Goal: Task Accomplishment & Management: Manage account settings

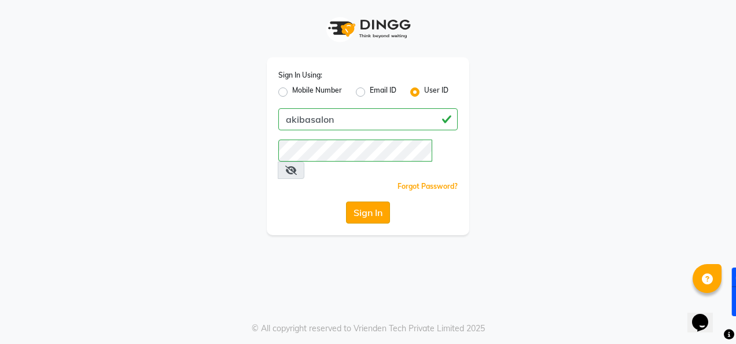
click at [359, 201] on button "Sign In" at bounding box center [368, 212] width 44 height 22
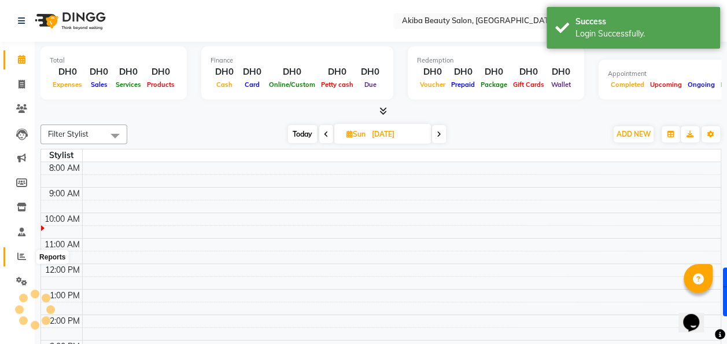
click at [20, 256] on icon at bounding box center [21, 256] width 9 height 9
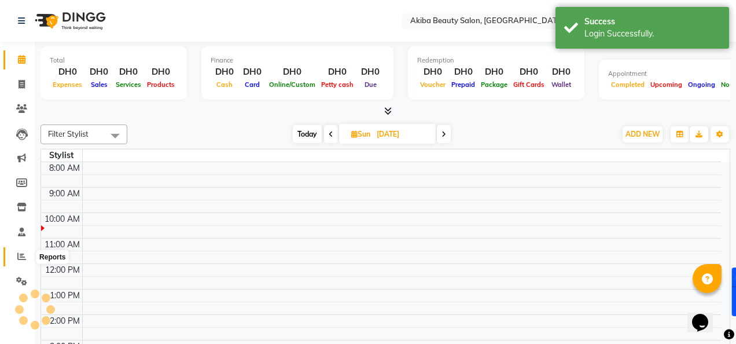
select select "en"
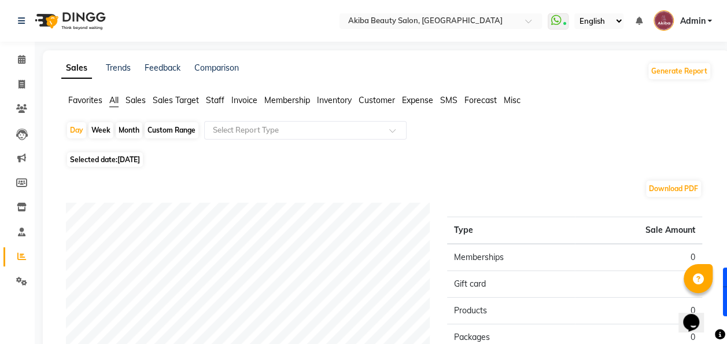
click at [20, 256] on icon at bounding box center [21, 256] width 9 height 9
click at [172, 106] on ul "Favorites All Sales Sales Target Staff Invoice Membership Inventory Customer Ex…" at bounding box center [386, 100] width 650 height 13
click at [179, 98] on span "Sales Target" at bounding box center [176, 100] width 46 height 10
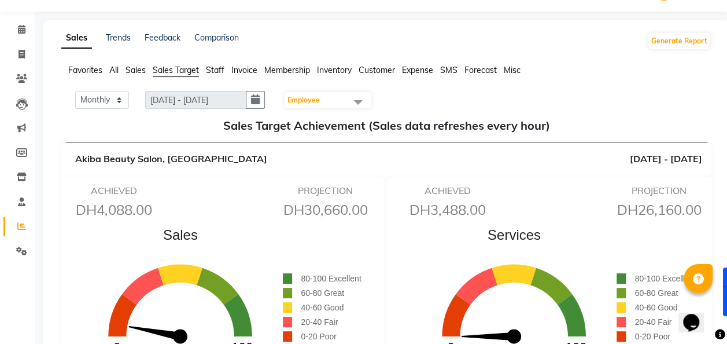
scroll to position [30, 0]
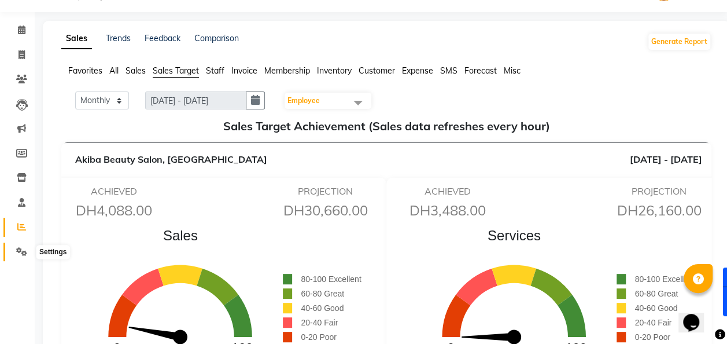
click at [23, 248] on icon at bounding box center [21, 251] width 11 height 9
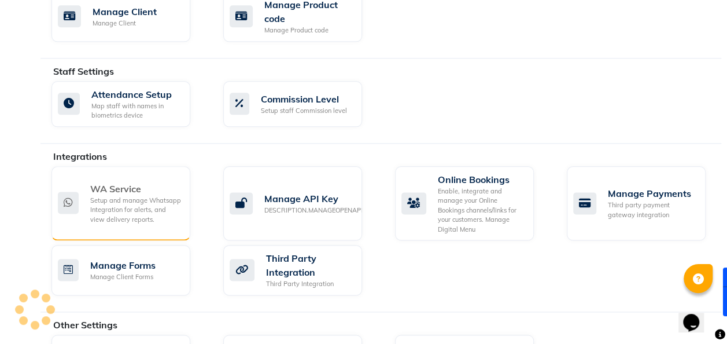
scroll to position [641, 0]
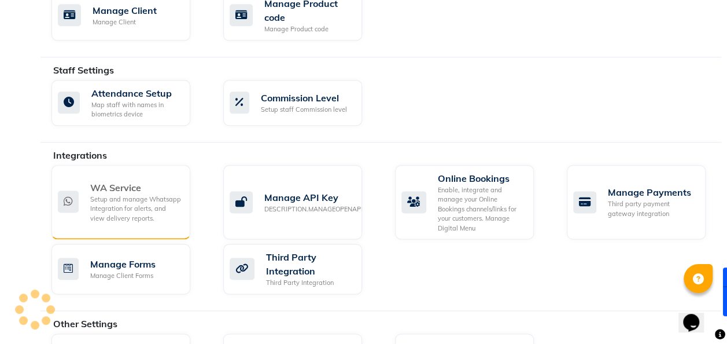
click at [120, 201] on div "Setup and manage Whatsapp Integration for alerts, and view delivery reports." at bounding box center [135, 208] width 91 height 29
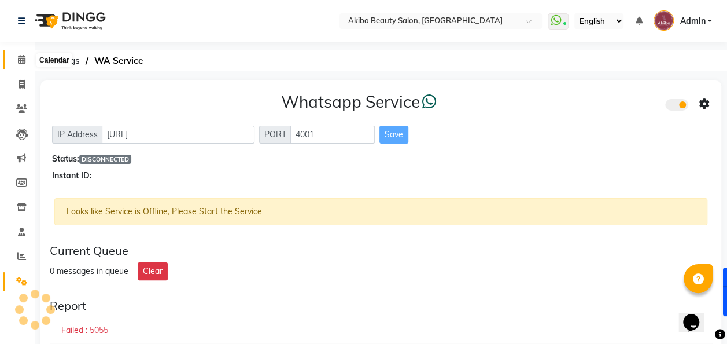
click at [19, 65] on span at bounding box center [22, 59] width 20 height 13
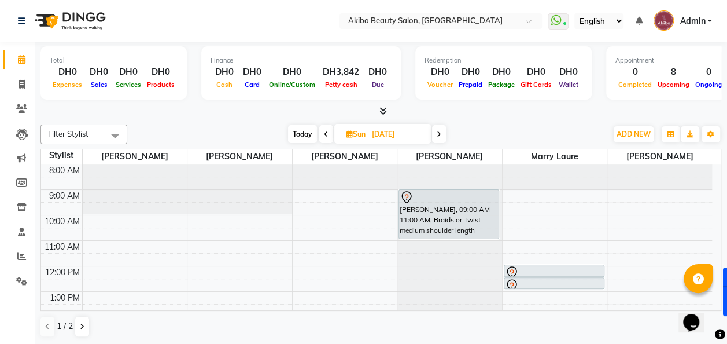
click at [308, 135] on span "Today" at bounding box center [302, 134] width 29 height 18
type input "[DATE]"
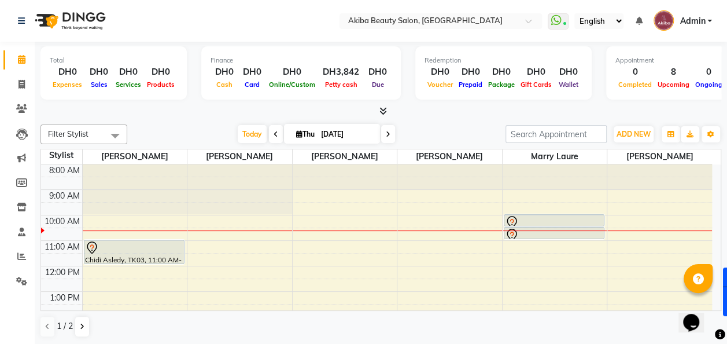
click at [538, 220] on div at bounding box center [554, 222] width 98 height 14
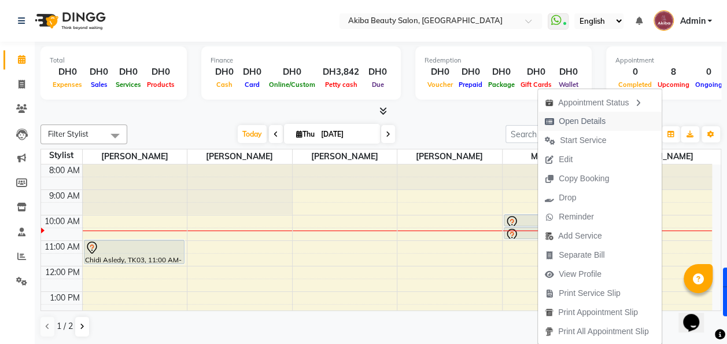
click at [573, 119] on span "Open Details" at bounding box center [582, 121] width 47 height 12
select select "7"
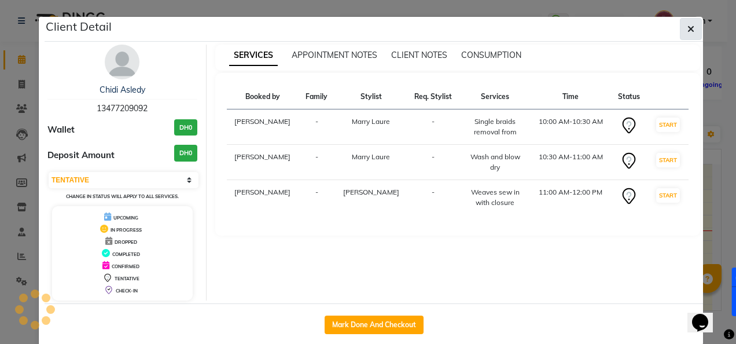
click at [687, 29] on icon "button" at bounding box center [690, 28] width 7 height 9
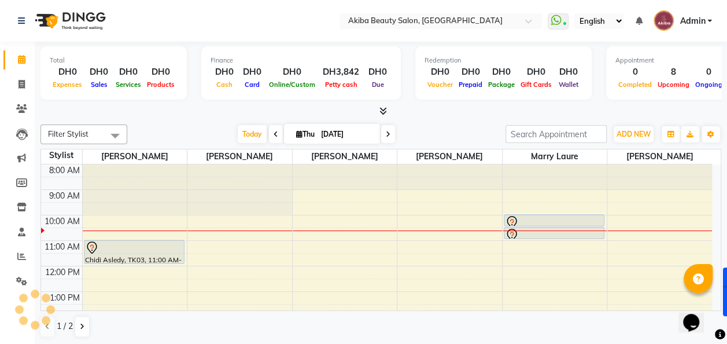
scroll to position [1, 0]
click at [389, 134] on icon at bounding box center [388, 133] width 5 height 7
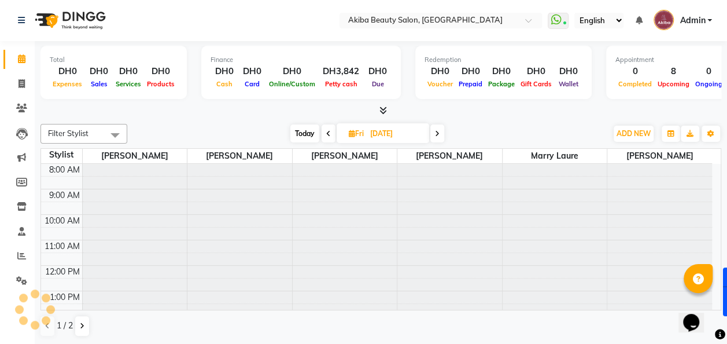
scroll to position [51, 0]
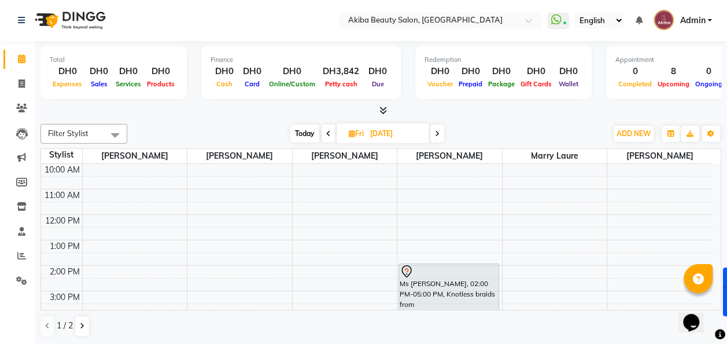
click at [435, 132] on icon at bounding box center [437, 133] width 5 height 7
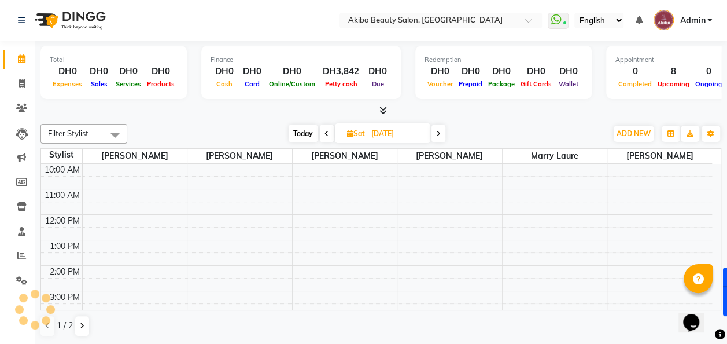
click at [435, 132] on span at bounding box center [439, 133] width 14 height 18
type input "07-09-2025"
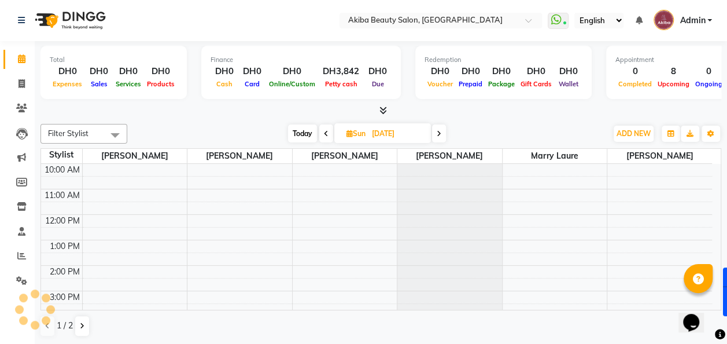
scroll to position [0, 0]
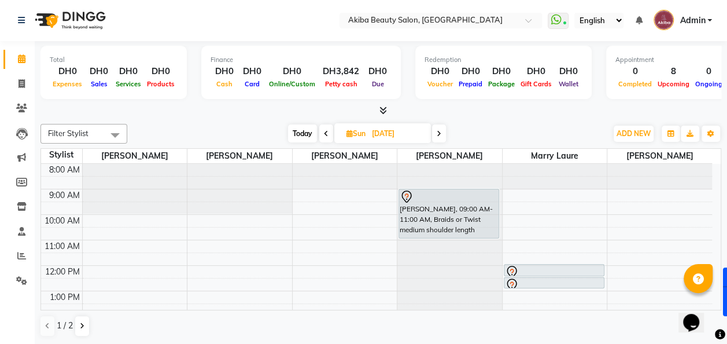
click at [543, 266] on div at bounding box center [554, 272] width 98 height 14
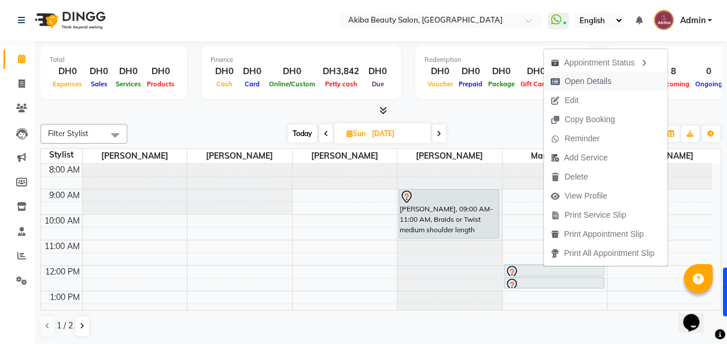
click at [602, 85] on span "Open Details" at bounding box center [588, 81] width 47 height 12
select select "7"
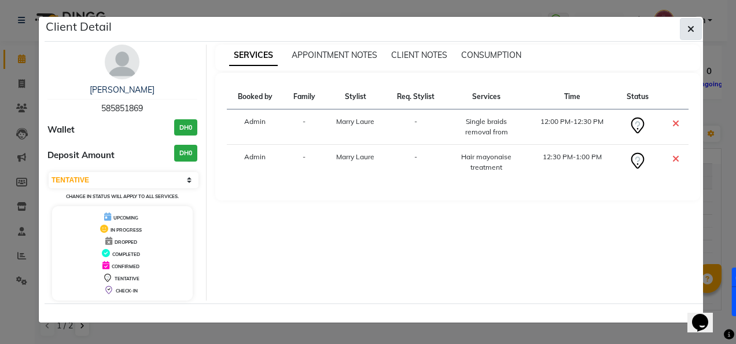
click at [691, 28] on icon "button" at bounding box center [690, 28] width 7 height 9
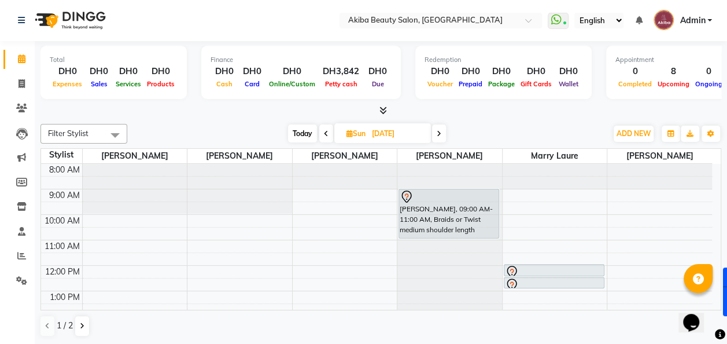
click at [558, 271] on div at bounding box center [554, 272] width 98 height 14
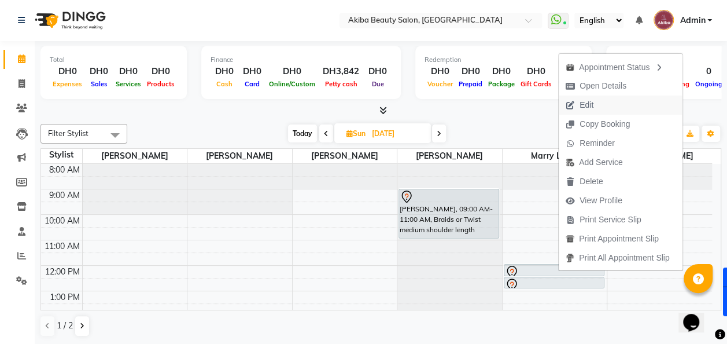
click at [591, 104] on span "Edit" at bounding box center [587, 105] width 14 height 12
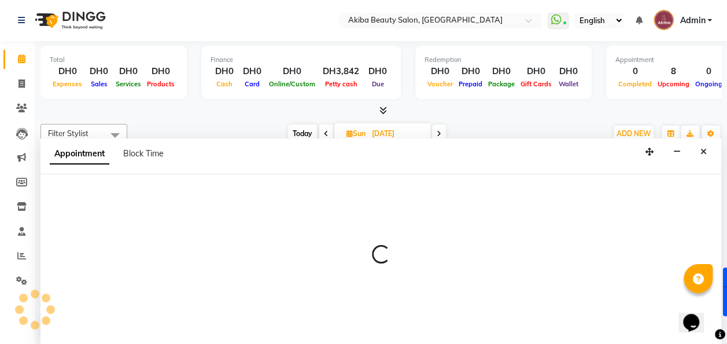
select select "tentative"
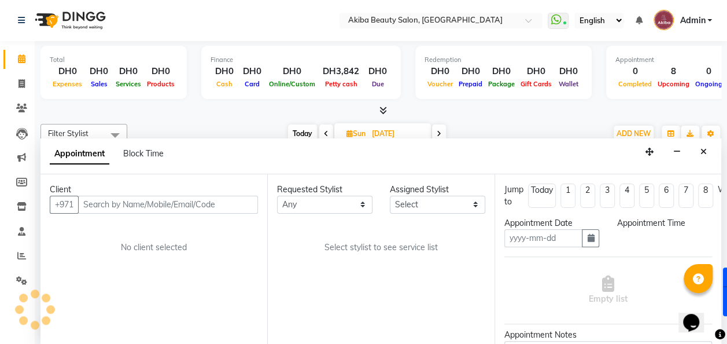
type input "07-09-2025"
select select "720"
select select "88413"
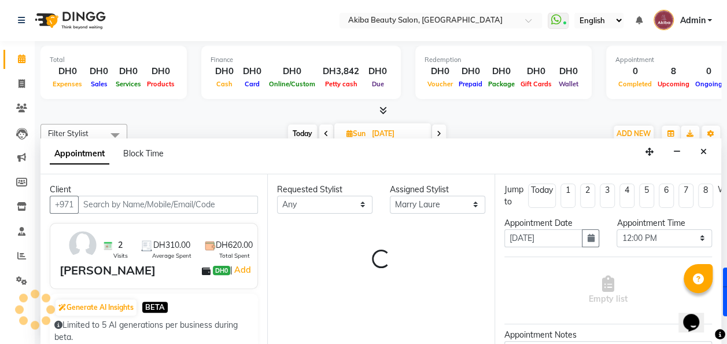
select select "2559"
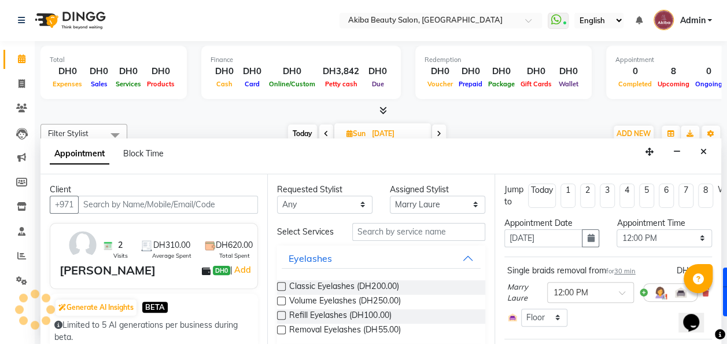
select select "2559"
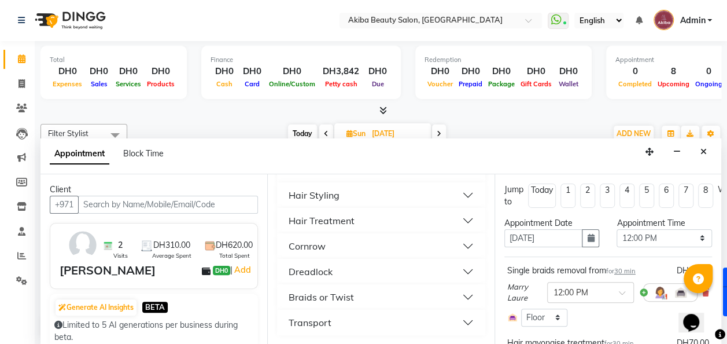
scroll to position [170, 0]
click at [458, 294] on button "Braids or Twist" at bounding box center [381, 296] width 198 height 21
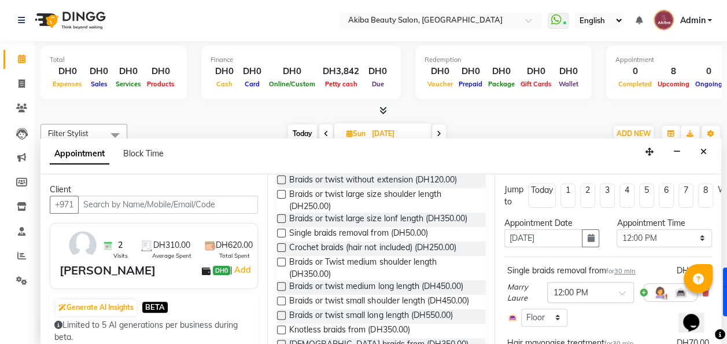
scroll to position [343, 0]
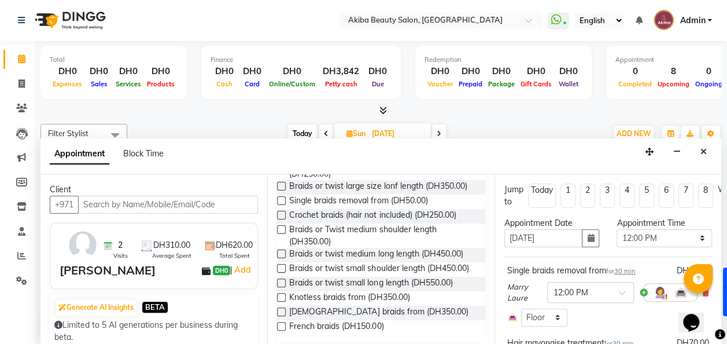
click at [280, 234] on label at bounding box center [281, 229] width 9 height 9
click at [280, 234] on input "checkbox" at bounding box center [281, 231] width 8 height 8
click at [280, 234] on label at bounding box center [281, 229] width 9 height 9
click at [280, 234] on input "checkbox" at bounding box center [281, 231] width 8 height 8
checkbox input "false"
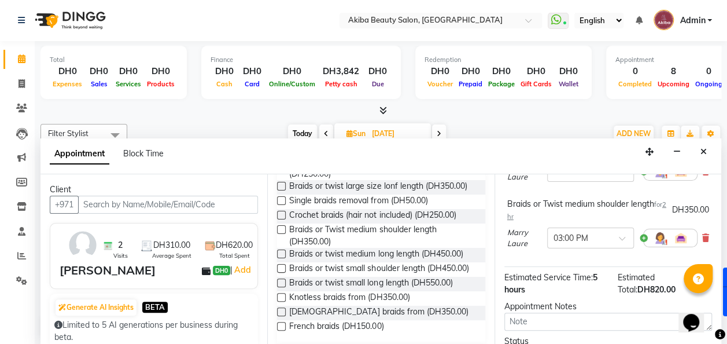
scroll to position [278, 0]
click at [703, 237] on icon at bounding box center [706, 237] width 7 height 8
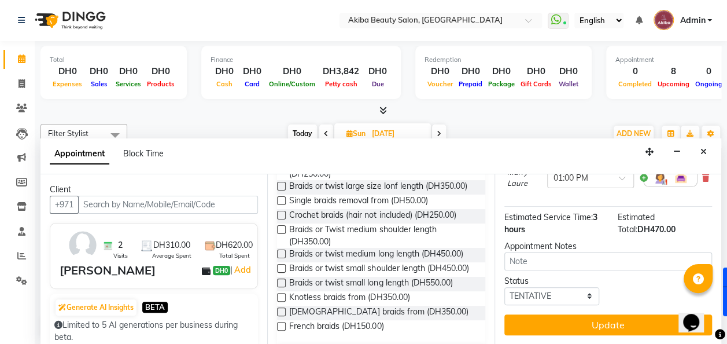
scroll to position [272, 0]
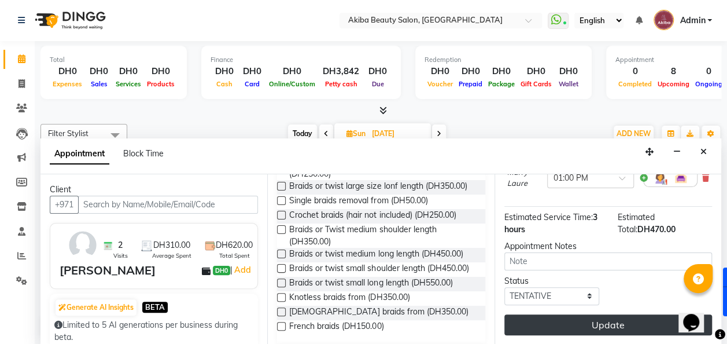
click at [622, 318] on button "Update" at bounding box center [609, 324] width 208 height 21
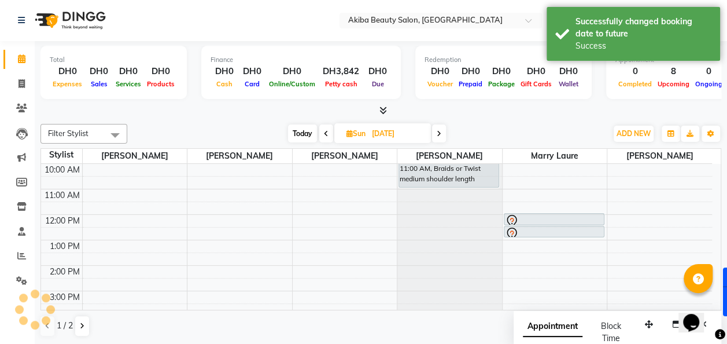
scroll to position [0, 0]
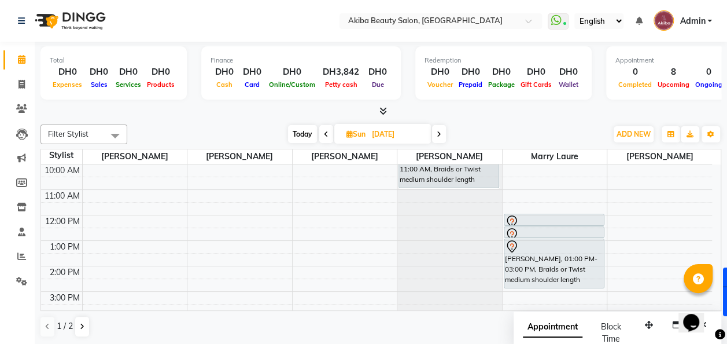
click at [302, 134] on span "Today" at bounding box center [302, 134] width 29 height 18
type input "[DATE]"
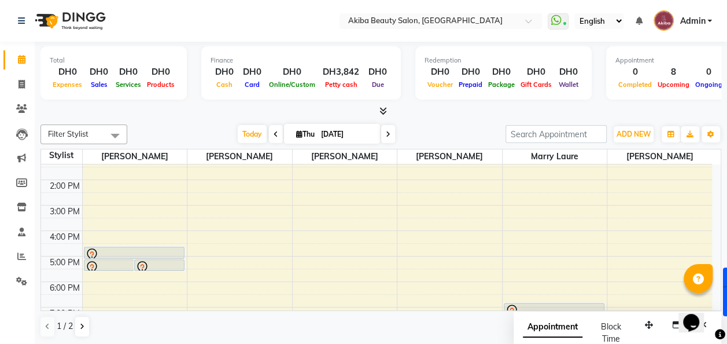
scroll to position [204, 0]
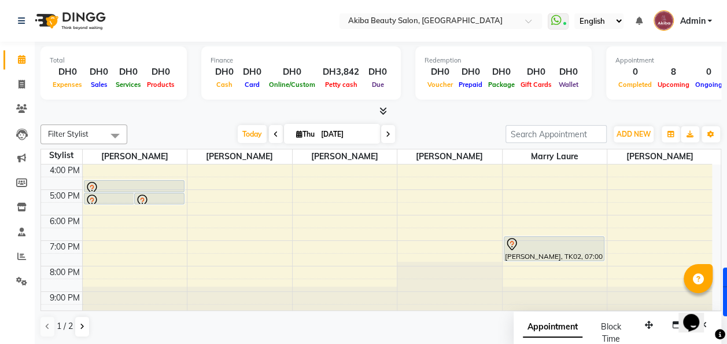
click at [128, 185] on div at bounding box center [134, 188] width 98 height 14
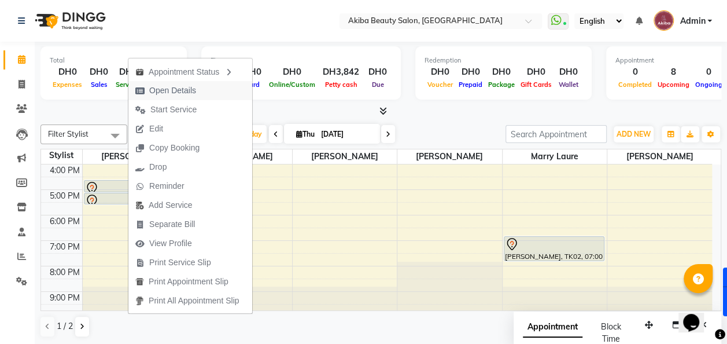
click at [181, 90] on span "Open Details" at bounding box center [172, 90] width 47 height 12
select select "7"
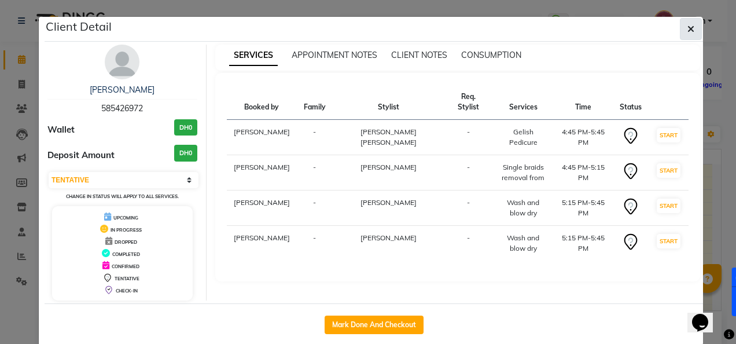
click at [688, 28] on icon "button" at bounding box center [690, 28] width 7 height 9
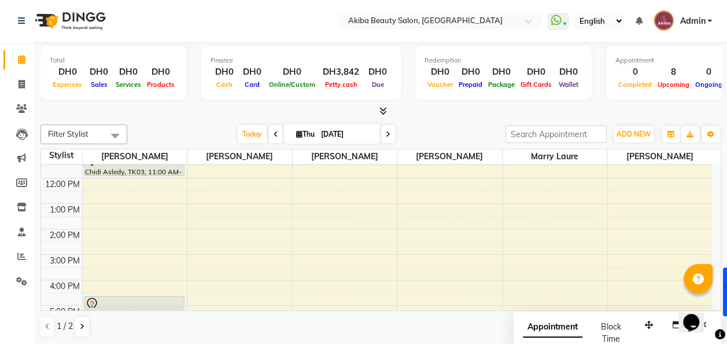
scroll to position [87, 0]
click at [434, 232] on div "8:00 AM 9:00 AM 10:00 AM 11:00 AM 12:00 PM 1:00 PM 2:00 PM 3:00 PM 4:00 PM 5:00…" at bounding box center [376, 256] width 671 height 356
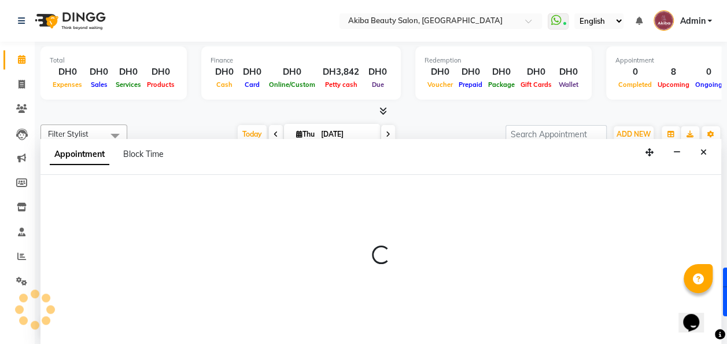
scroll to position [1, 0]
select select "75753"
select select "tentative"
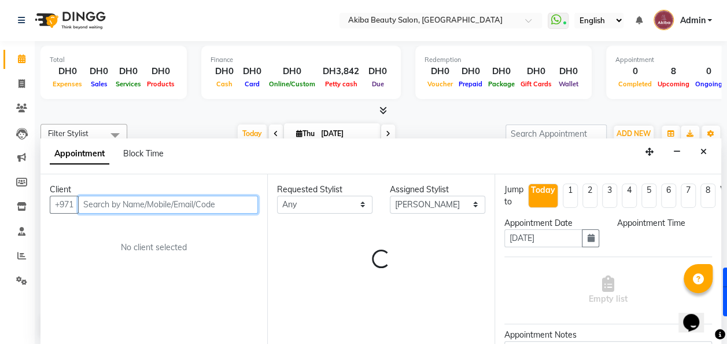
select select "840"
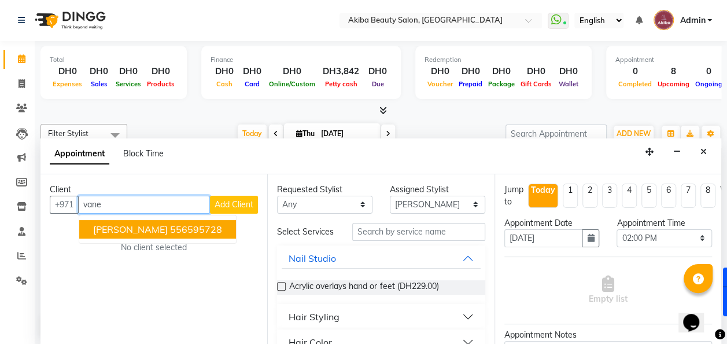
click at [170, 229] on ngb-highlight "556595728" at bounding box center [196, 229] width 52 height 12
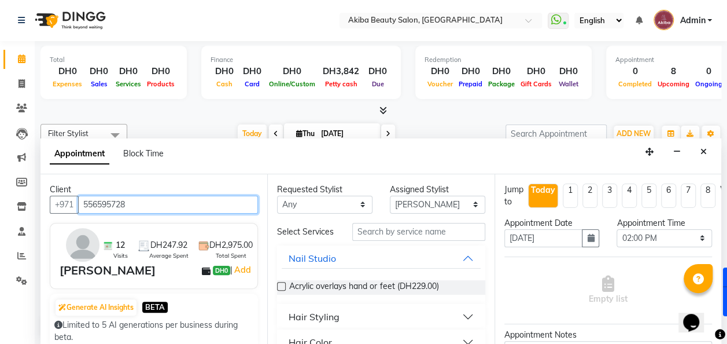
type input "556595728"
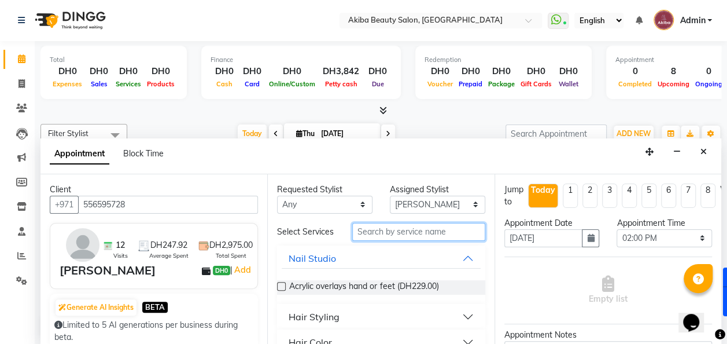
click at [394, 233] on input "text" at bounding box center [418, 232] width 133 height 18
type input "removal"
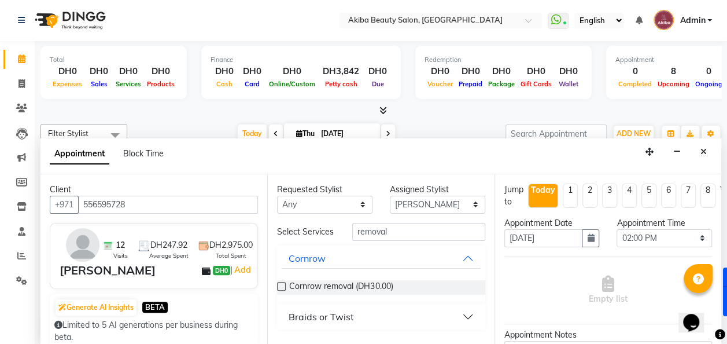
click at [467, 310] on button "Braids or Twist" at bounding box center [381, 316] width 198 height 21
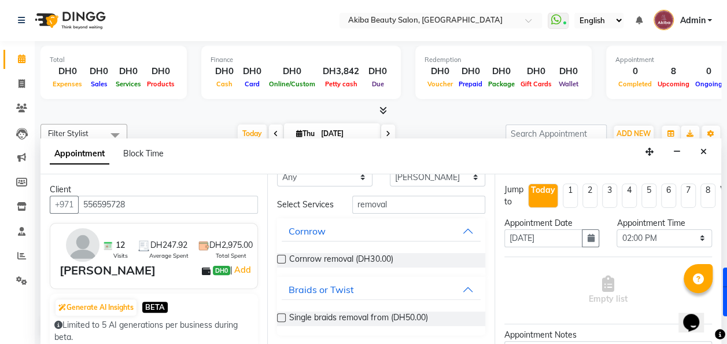
click at [279, 317] on label at bounding box center [281, 317] width 9 height 9
click at [279, 317] on input "checkbox" at bounding box center [281, 319] width 8 height 8
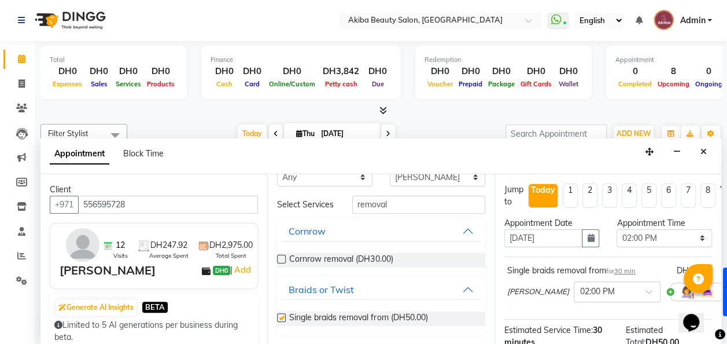
checkbox input "false"
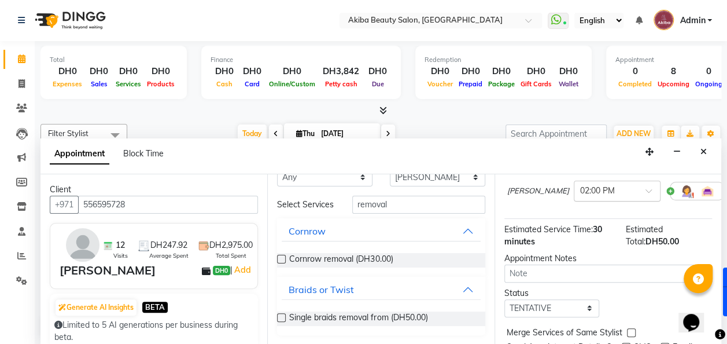
scroll to position [156, 0]
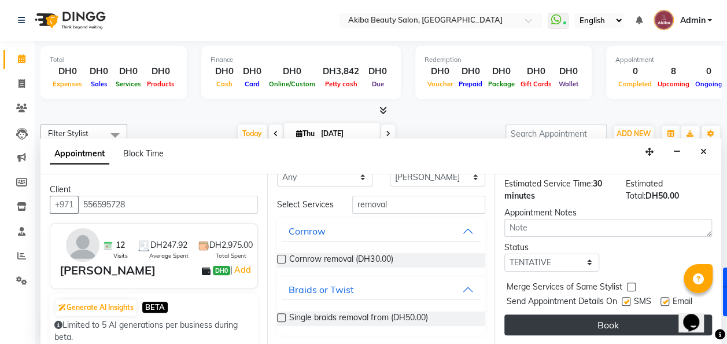
click at [580, 321] on button "Book" at bounding box center [609, 324] width 208 height 21
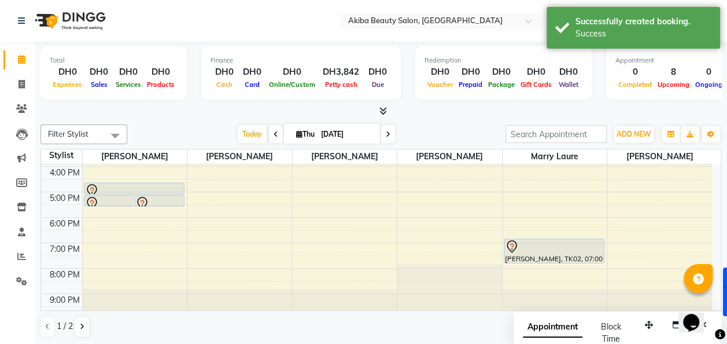
scroll to position [204, 0]
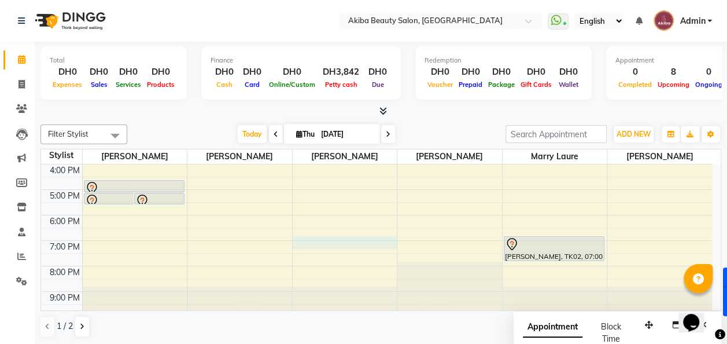
click at [294, 242] on div "8:00 AM 9:00 AM 10:00 AM 11:00 AM 12:00 PM 1:00 PM 2:00 PM 3:00 PM 4:00 PM 5:00…" at bounding box center [376, 139] width 671 height 356
select select "83207"
select select "1140"
select select "tentative"
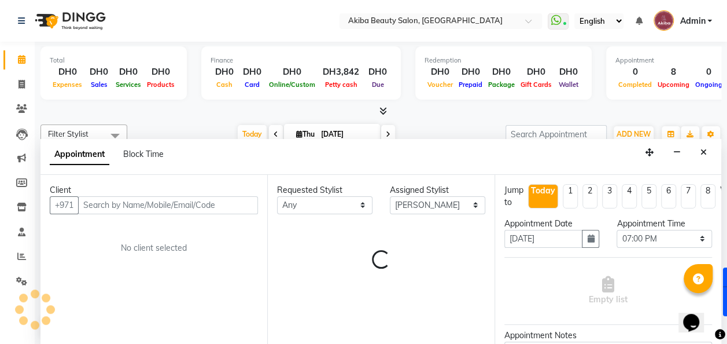
scroll to position [1, 0]
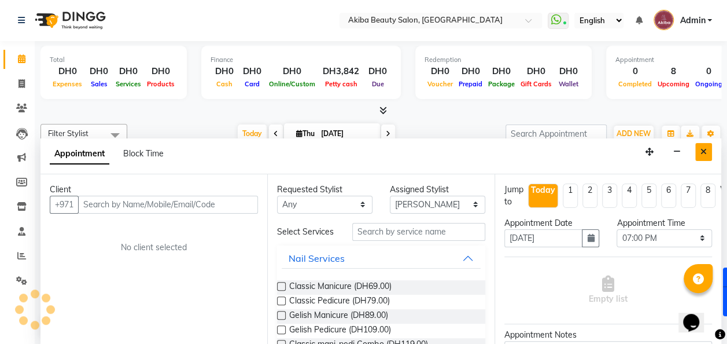
click at [705, 149] on icon "Close" at bounding box center [704, 152] width 6 height 8
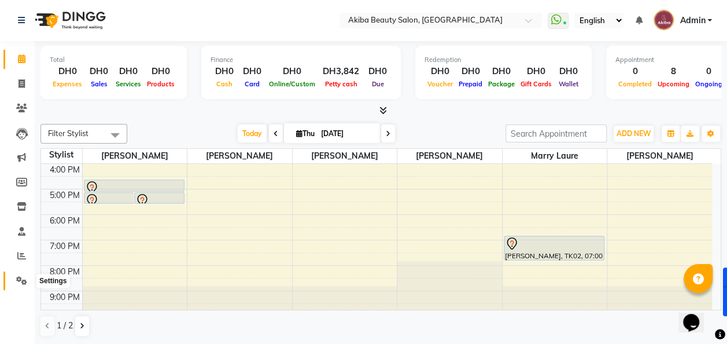
click at [18, 278] on icon at bounding box center [21, 280] width 11 height 9
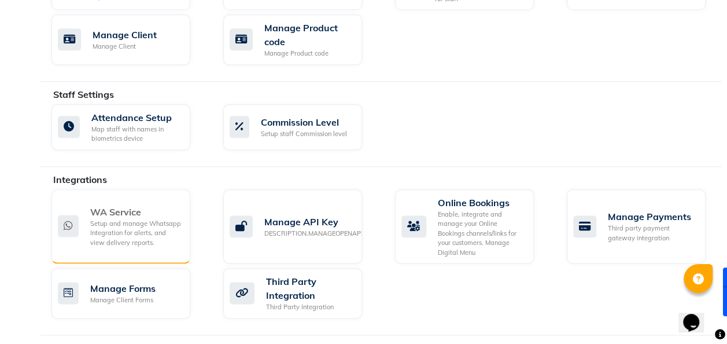
scroll to position [620, 0]
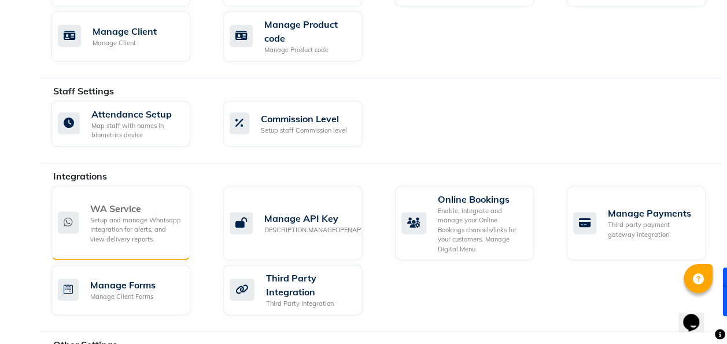
click at [121, 215] on div "Setup and manage Whatsapp Integration for alerts, and view delivery reports." at bounding box center [135, 229] width 91 height 29
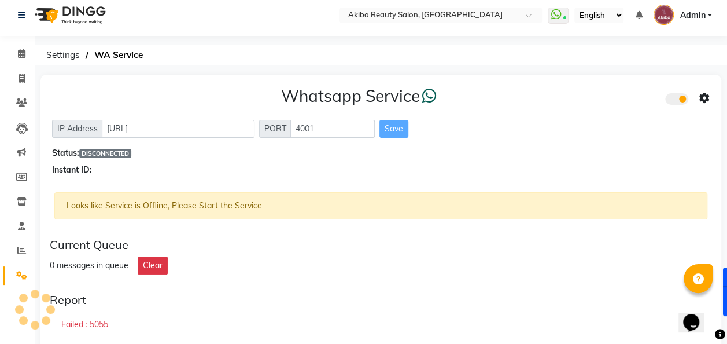
scroll to position [5, 0]
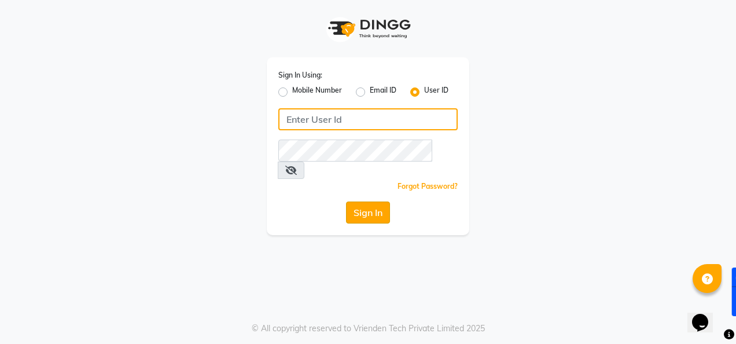
type input "akibasalon"
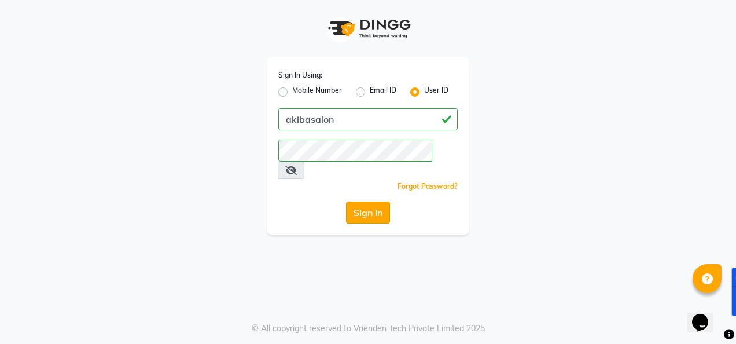
click at [360, 201] on button "Sign In" at bounding box center [368, 212] width 44 height 22
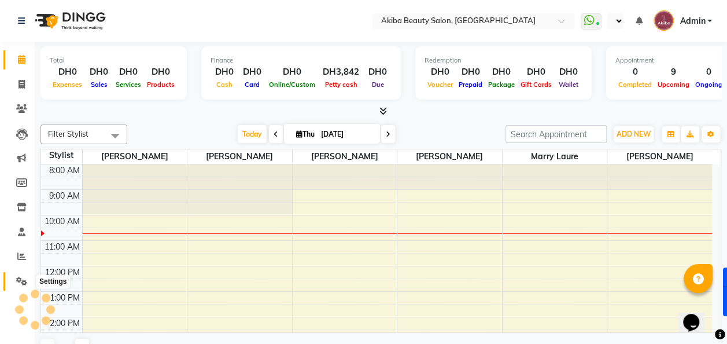
click at [20, 281] on icon at bounding box center [21, 281] width 11 height 9
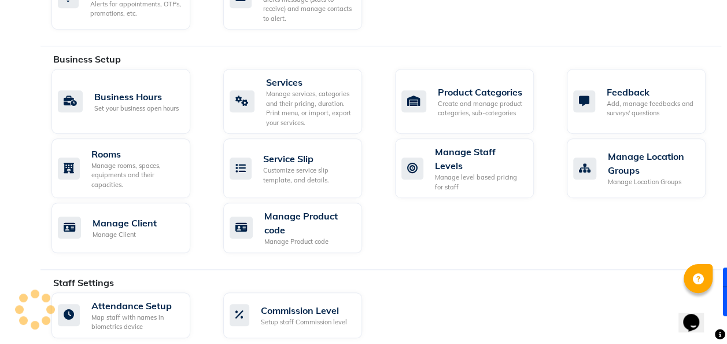
select select "en"
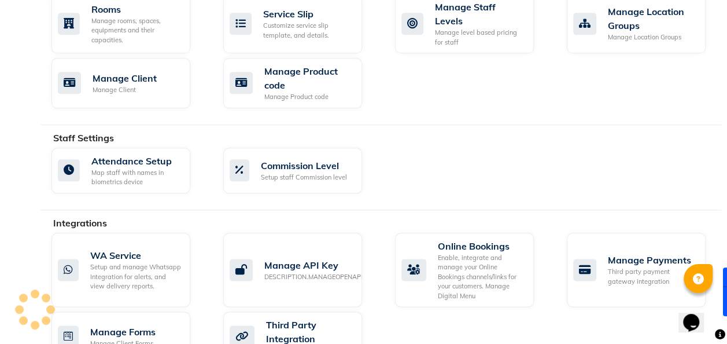
scroll to position [573, 0]
click at [128, 266] on div "Setup and manage Whatsapp Integration for alerts, and view delivery reports." at bounding box center [135, 276] width 91 height 29
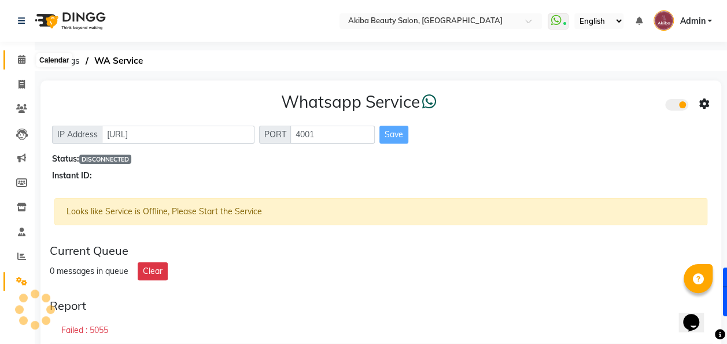
click at [23, 54] on span at bounding box center [22, 59] width 20 height 13
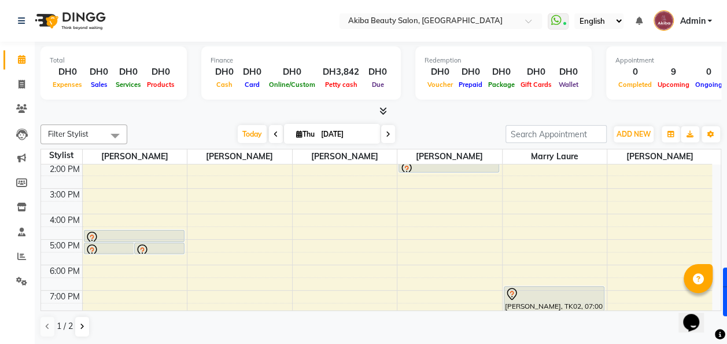
scroll to position [150, 0]
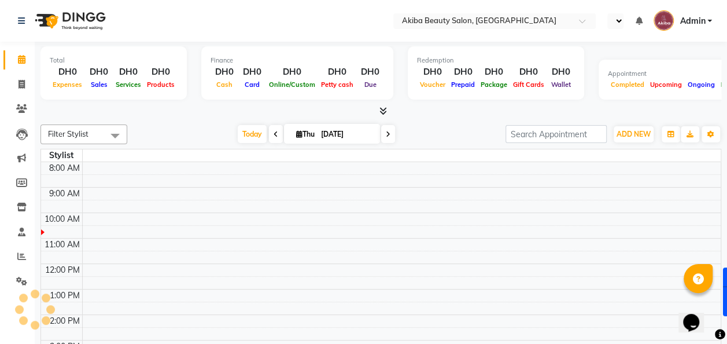
select select "en"
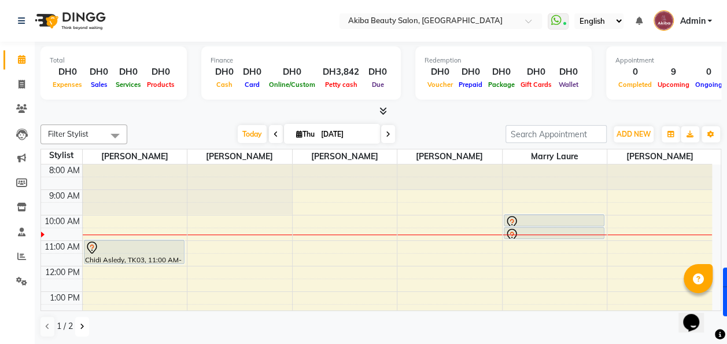
click at [82, 328] on icon at bounding box center [82, 326] width 5 height 7
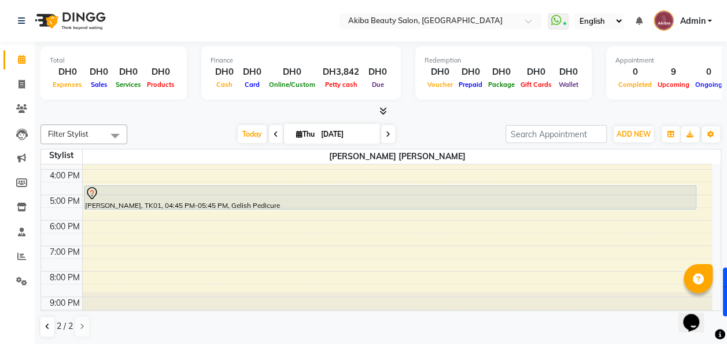
scroll to position [204, 0]
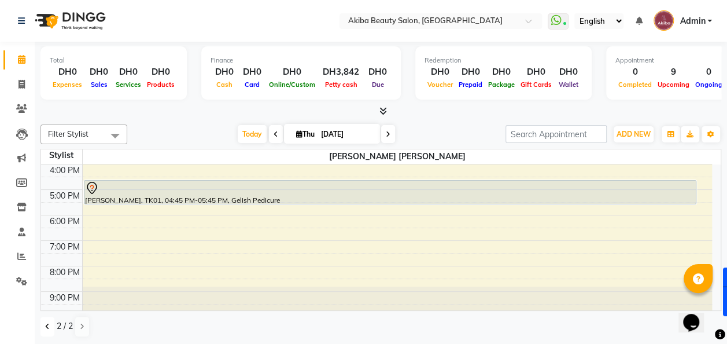
click at [46, 331] on button at bounding box center [48, 327] width 14 height 20
